Goal: Task Accomplishment & Management: Manage account settings

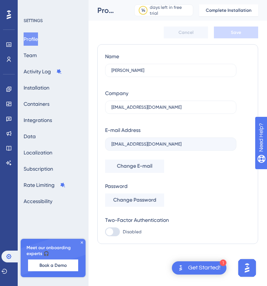
click at [6, 14] on div at bounding box center [9, 15] width 12 height 12
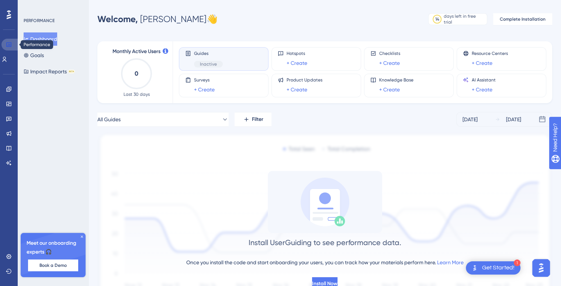
click at [4, 46] on link at bounding box center [10, 45] width 18 height 12
click at [9, 93] on link at bounding box center [9, 89] width 6 height 12
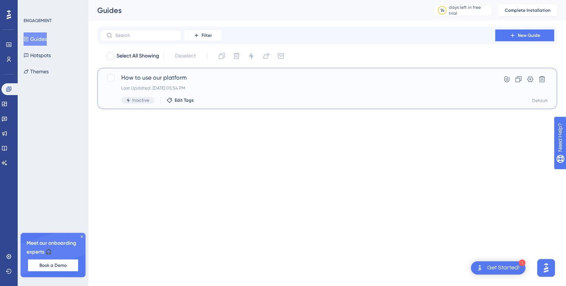
click at [310, 91] on div "Last Updated: [DATE] 05:54 PM" at bounding box center [297, 88] width 353 height 6
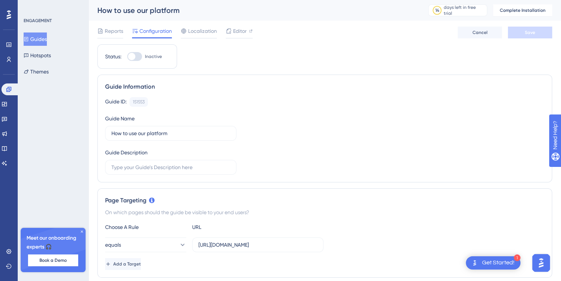
click at [131, 58] on div at bounding box center [131, 56] width 7 height 7
click at [127, 57] on input "Inactive" at bounding box center [127, 56] width 0 height 0
checkbox input "false"
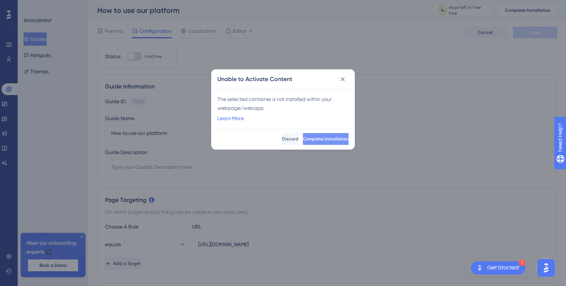
click at [303, 139] on span "Complete Installation" at bounding box center [326, 139] width 46 height 6
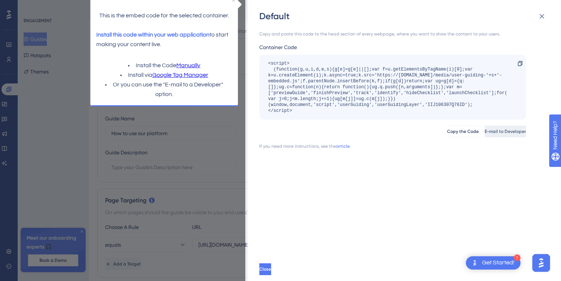
click at [497, 133] on span "E-mail to Developer" at bounding box center [504, 131] width 41 height 6
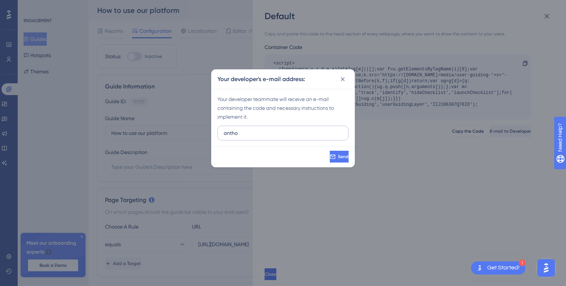
type input "[EMAIL_ADDRESS][DOMAIN_NAME]"
click at [328, 151] on button "Send" at bounding box center [338, 157] width 20 height 12
